Goal: Navigation & Orientation: Understand site structure

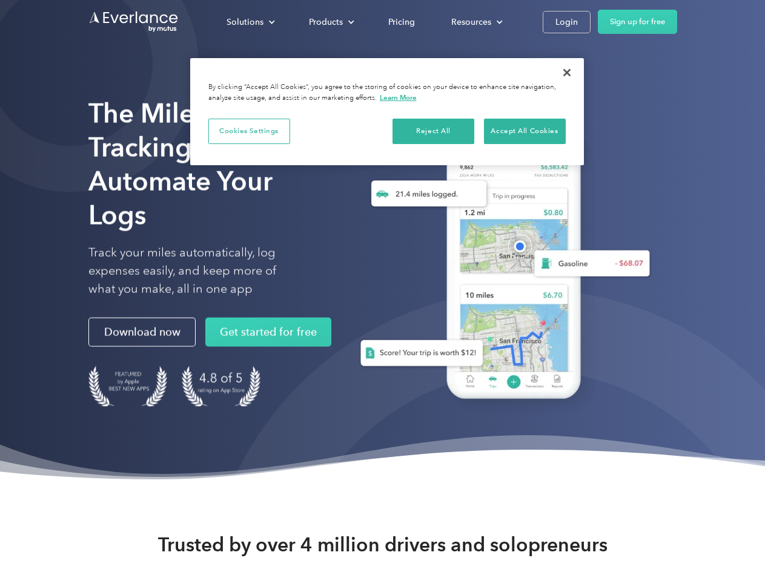
click at [250, 22] on div "Solutions" at bounding box center [244, 22] width 37 height 15
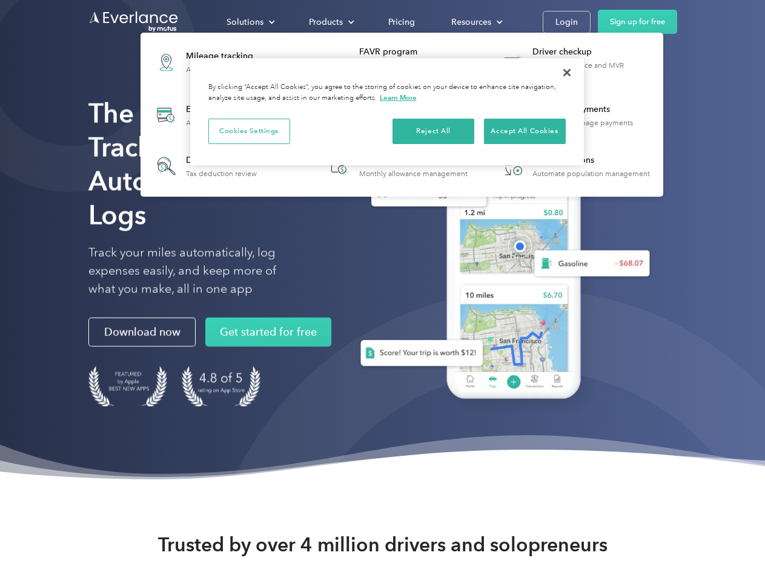
click at [330, 22] on div "Products" at bounding box center [326, 22] width 34 height 15
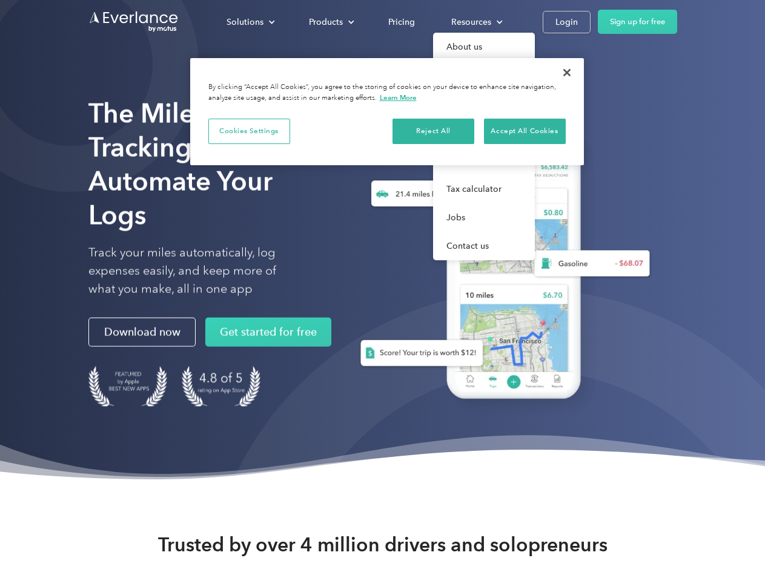
click at [475, 22] on div "Resources" at bounding box center [471, 22] width 40 height 15
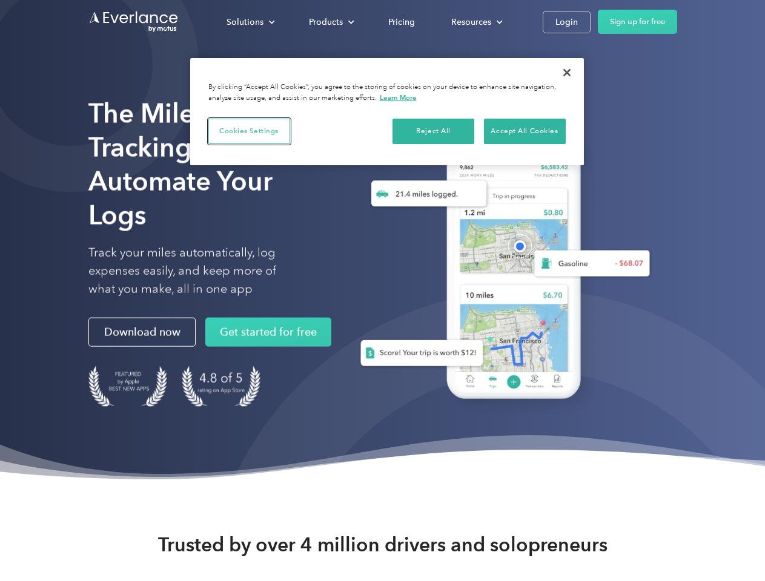
click at [249, 131] on button "Cookies Settings" at bounding box center [249, 131] width 82 height 25
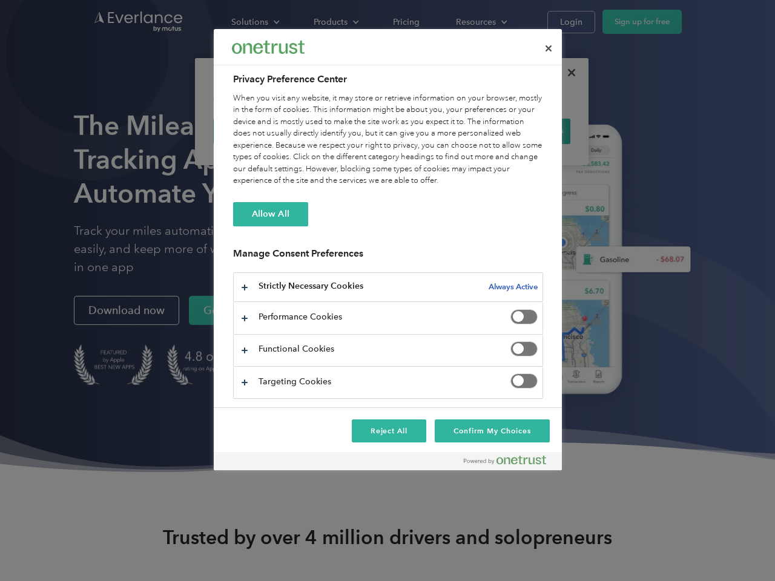
click at [434, 131] on div "When you visit any website, it may store or retrieve information on your browse…" at bounding box center [388, 140] width 310 height 94
click at [524, 131] on div "When you visit any website, it may store or retrieve information on your browse…" at bounding box center [388, 140] width 310 height 94
click at [567, 73] on div at bounding box center [387, 290] width 775 height 581
